Goal: Navigation & Orientation: Find specific page/section

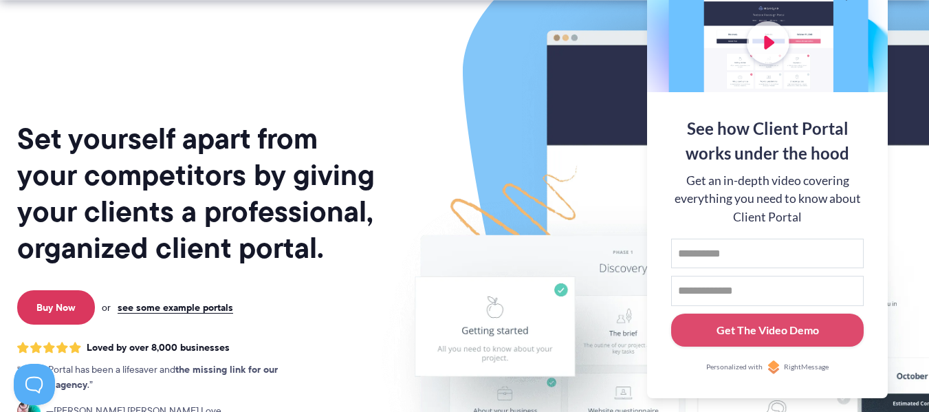
scroll to position [69, 0]
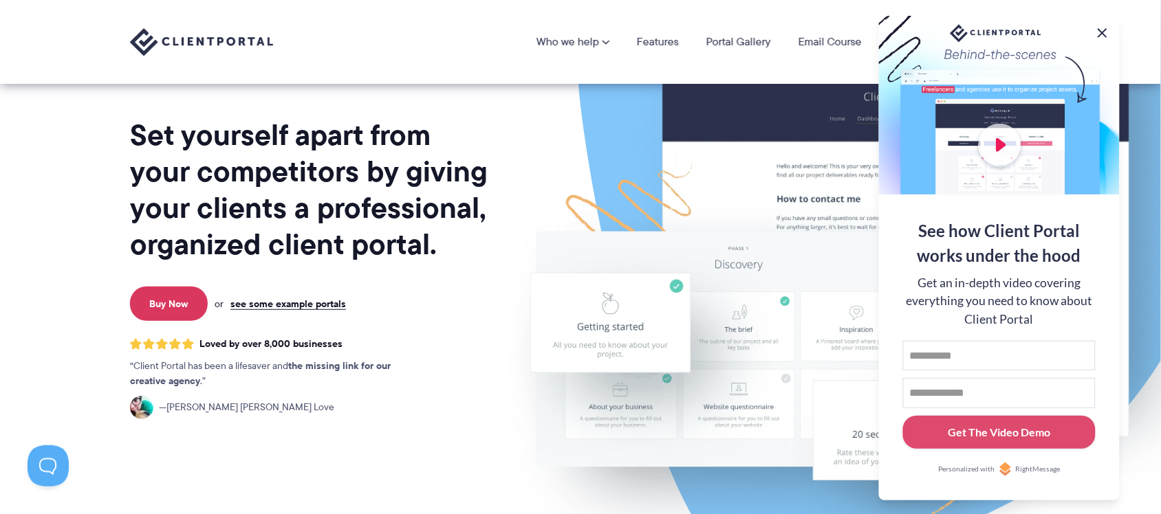
click at [928, 25] on button at bounding box center [1102, 33] width 17 height 17
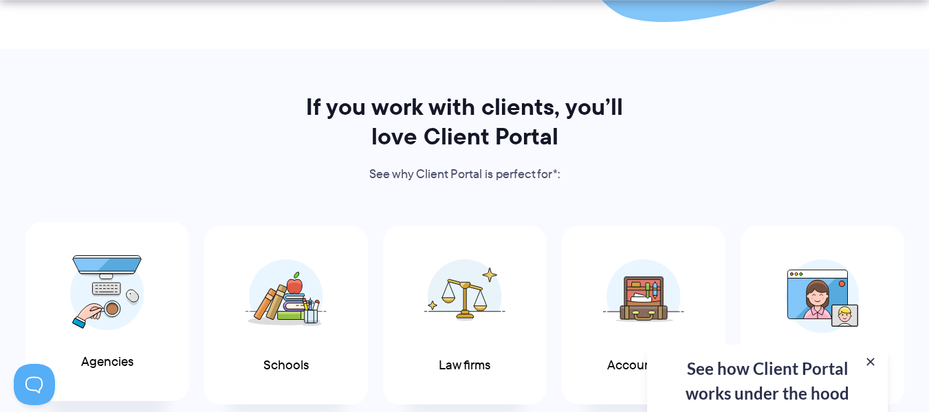
scroll to position [688, 0]
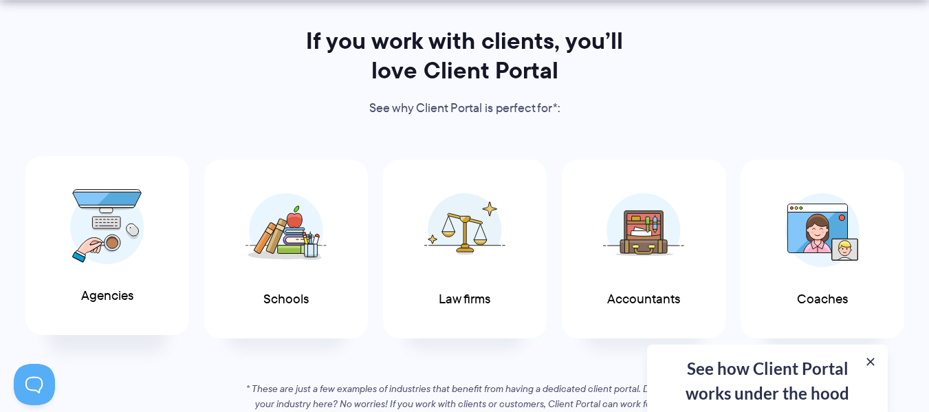
click at [113, 289] on span "Agencies" at bounding box center [107, 296] width 52 height 14
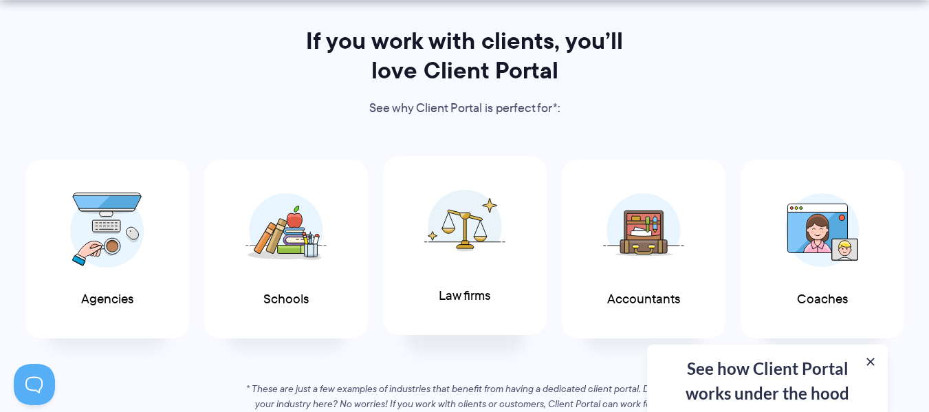
click at [470, 248] on img at bounding box center [464, 226] width 81 height 75
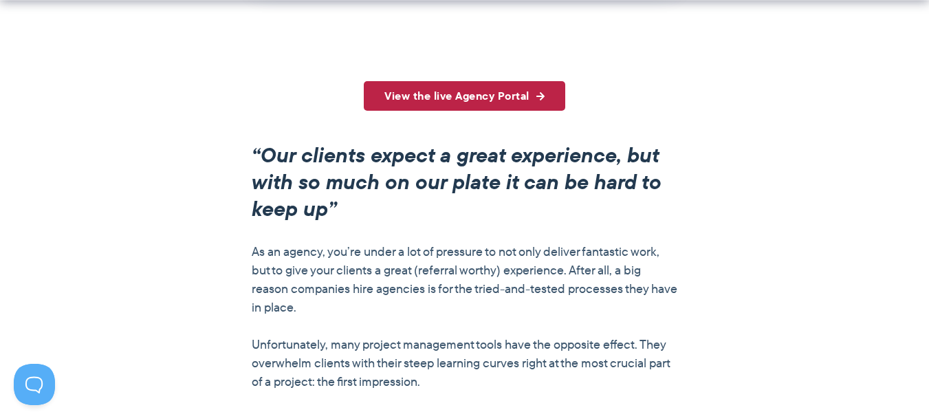
click at [453, 96] on link "View the live Agency Portal" at bounding box center [464, 96] width 201 height 30
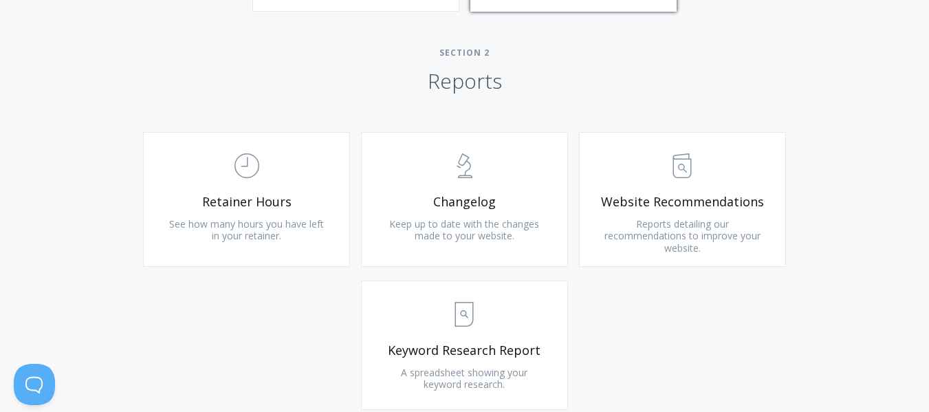
scroll to position [756, 0]
